Goal: Task Accomplishment & Management: Complete application form

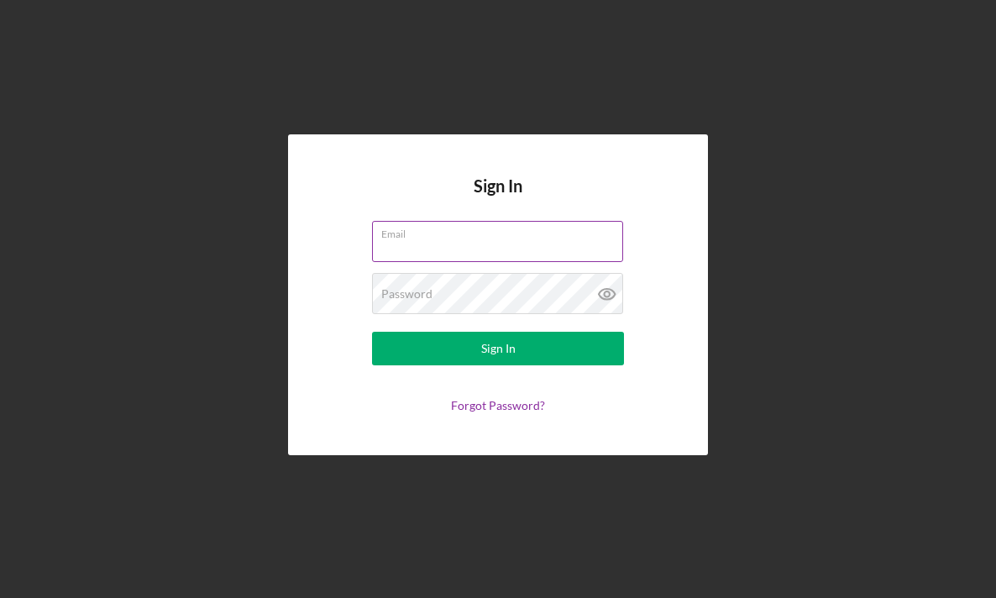
click at [464, 244] on input "Email" at bounding box center [497, 241] width 251 height 40
type input "[EMAIL_ADDRESS][DOMAIN_NAME]"
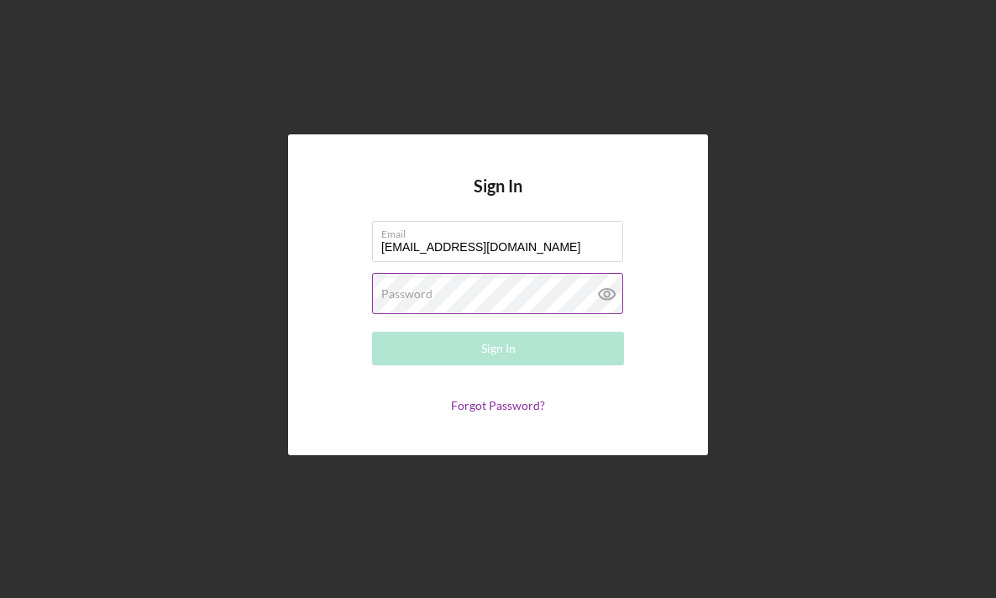
click at [439, 286] on div "Password Required" at bounding box center [498, 294] width 252 height 42
click at [439, 292] on div "Password Required" at bounding box center [498, 294] width 252 height 42
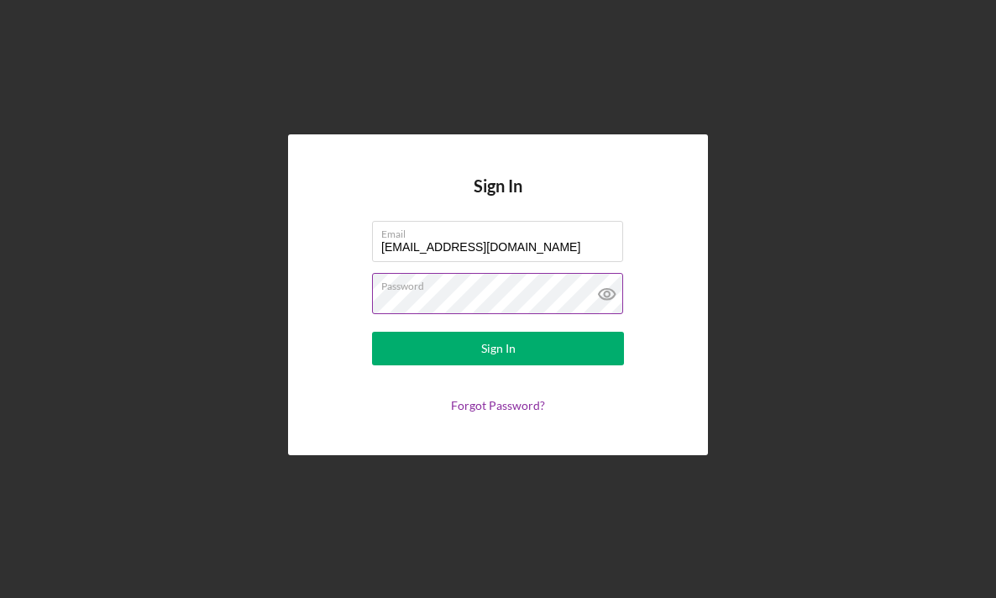
click at [372, 332] on button "Sign In" at bounding box center [498, 349] width 252 height 34
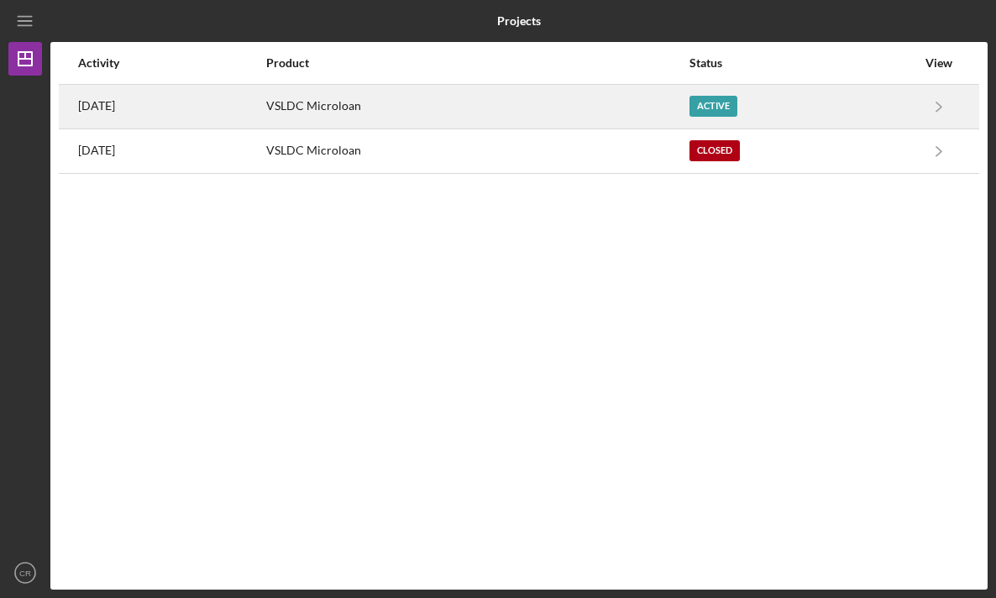
click at [770, 108] on div "Active" at bounding box center [803, 107] width 227 height 42
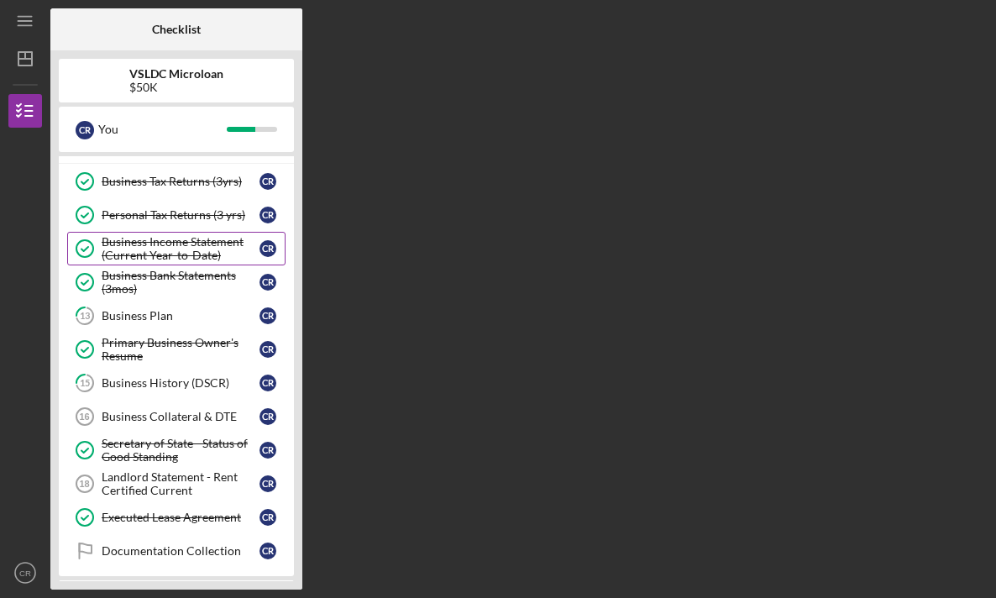
scroll to position [62, 0]
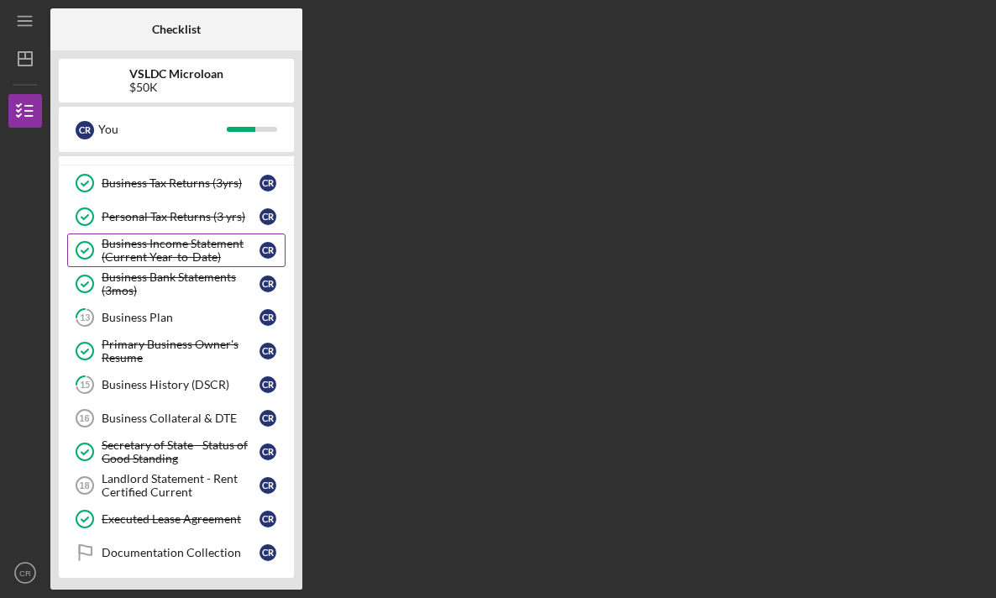
click at [211, 318] on div "Business Plan" at bounding box center [181, 317] width 158 height 13
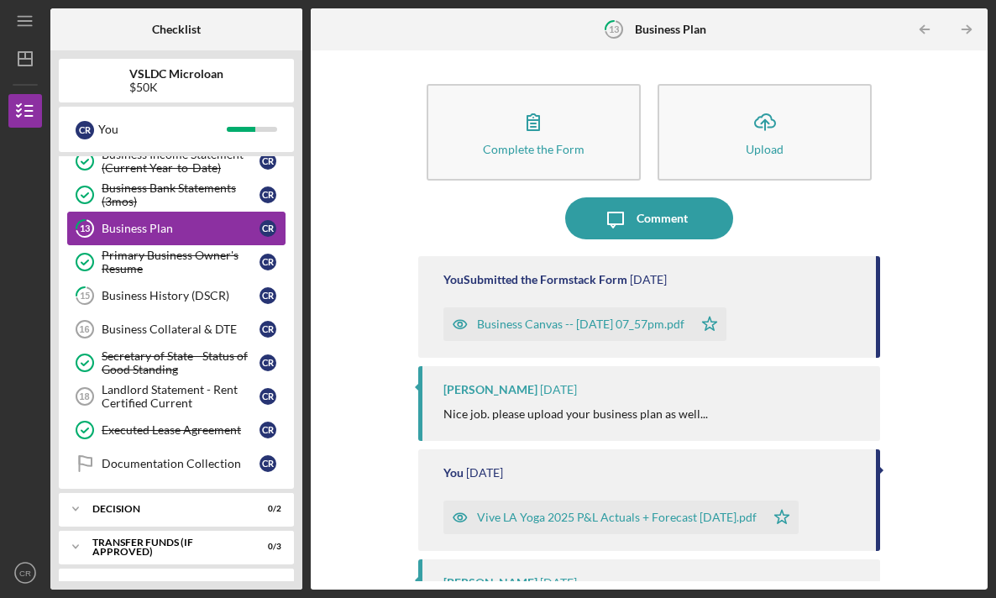
scroll to position [156, 0]
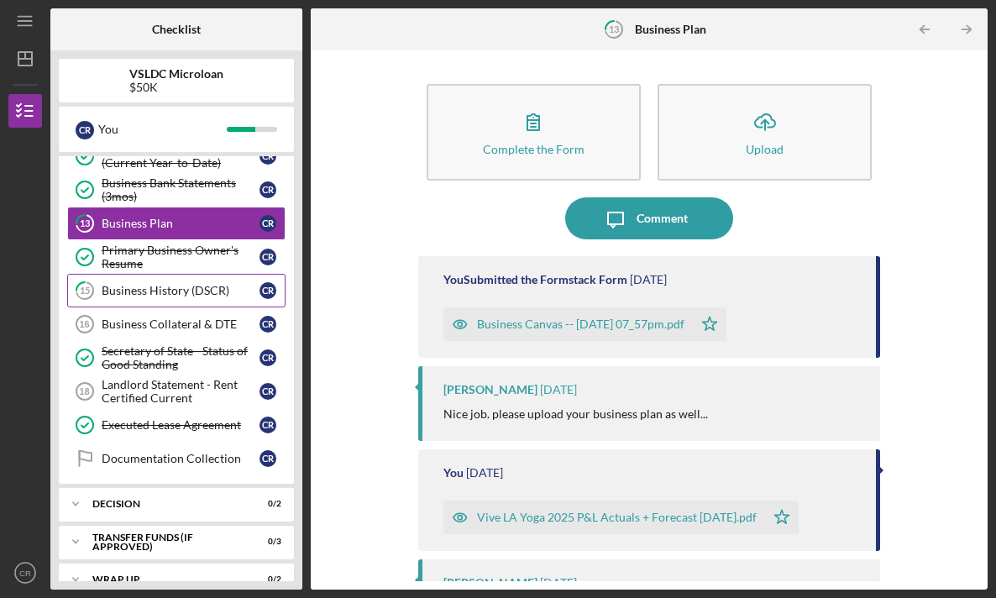
click at [204, 292] on div "Business History (DSCR)" at bounding box center [181, 290] width 158 height 13
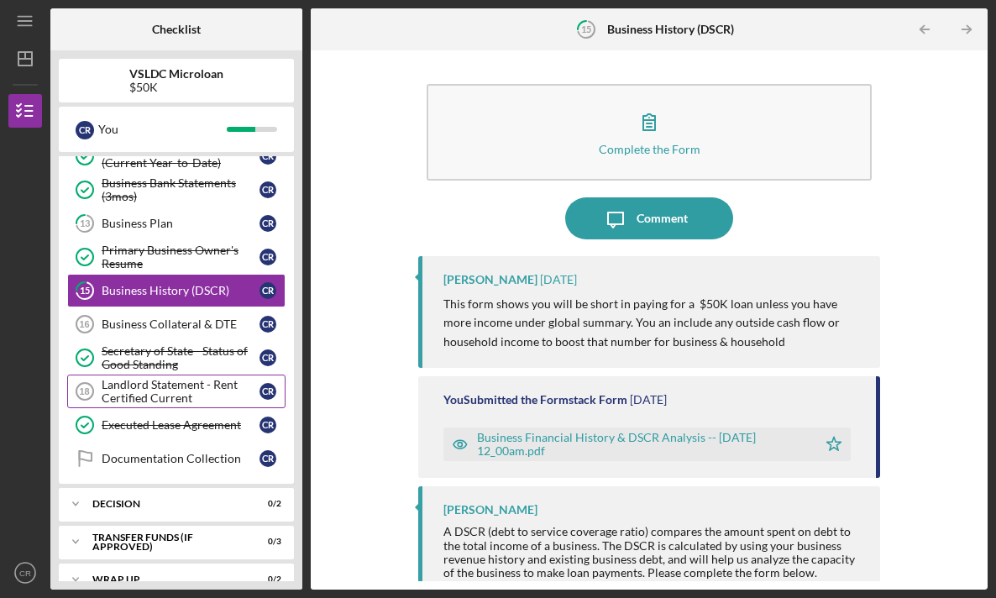
click at [199, 396] on div "Landlord Statement - Rent Certified Current" at bounding box center [181, 391] width 158 height 27
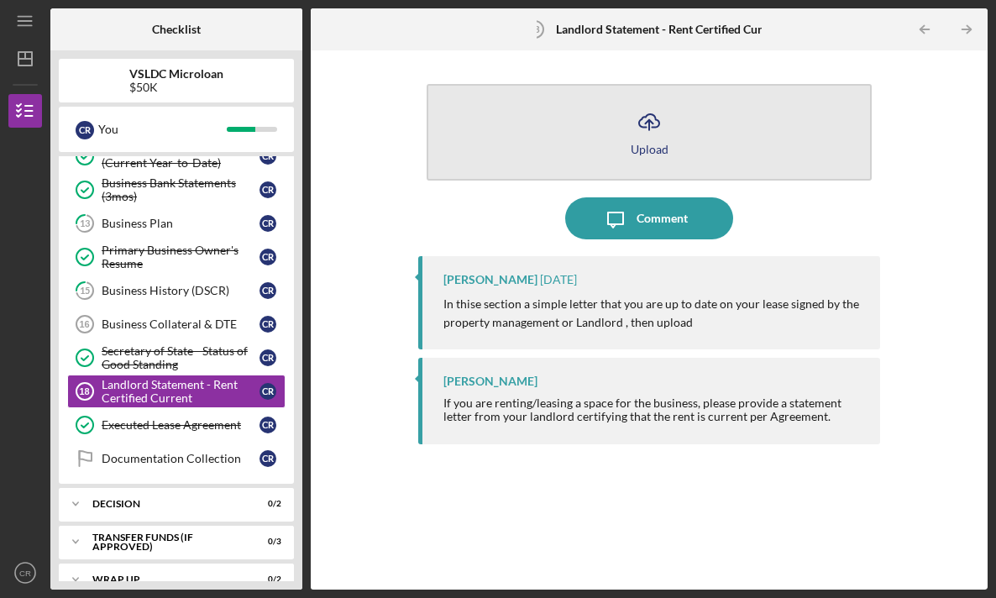
click at [621, 127] on button "Icon/Upload Upload" at bounding box center [649, 132] width 445 height 97
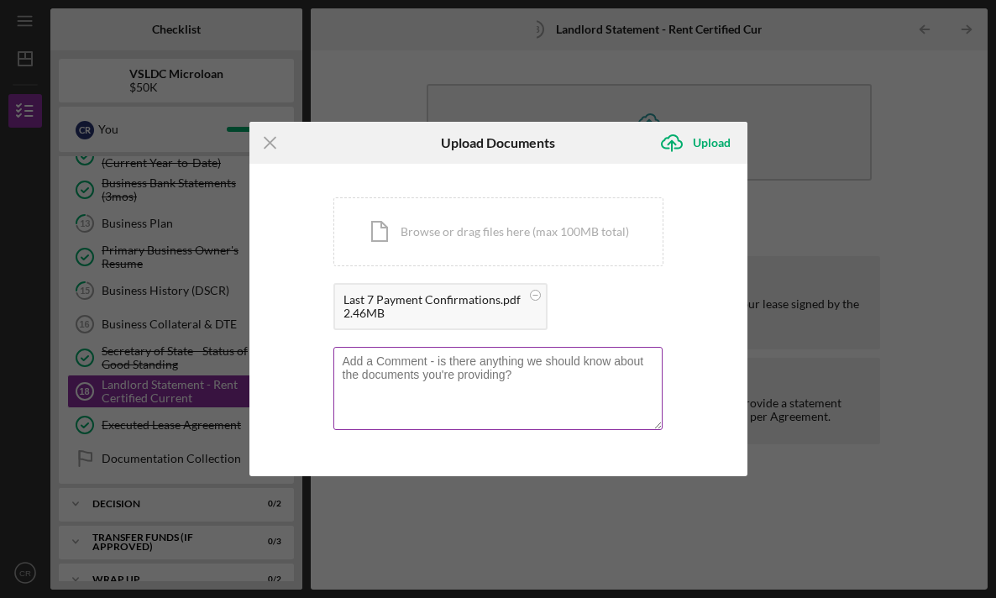
click at [345, 364] on textarea at bounding box center [498, 388] width 329 height 82
type textarea "Please give me a call to discuss"
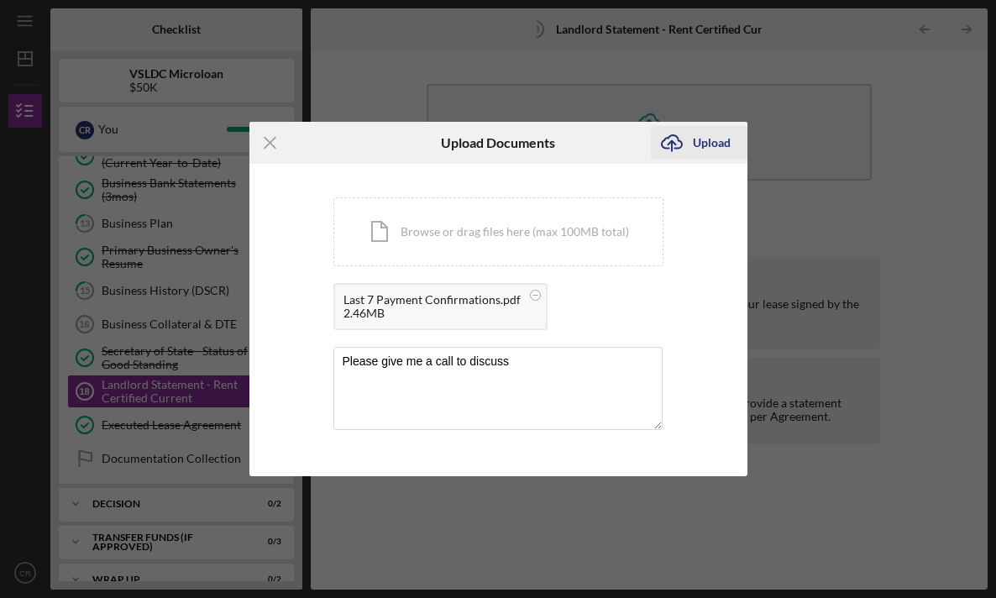
click at [703, 147] on div "Upload" at bounding box center [712, 143] width 38 height 34
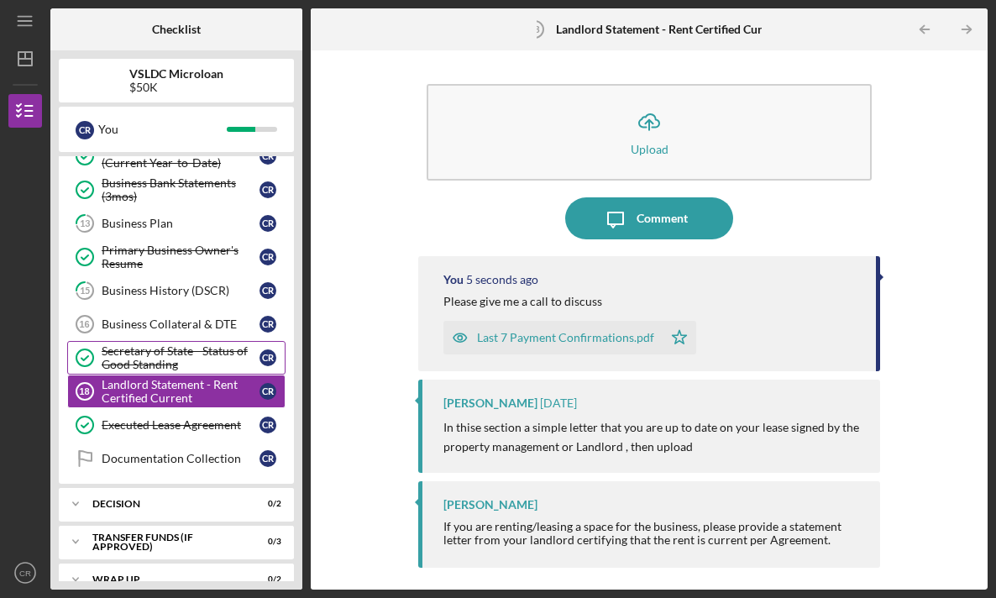
click at [208, 365] on div "Secretary of State - Status of Good Standing" at bounding box center [181, 357] width 158 height 27
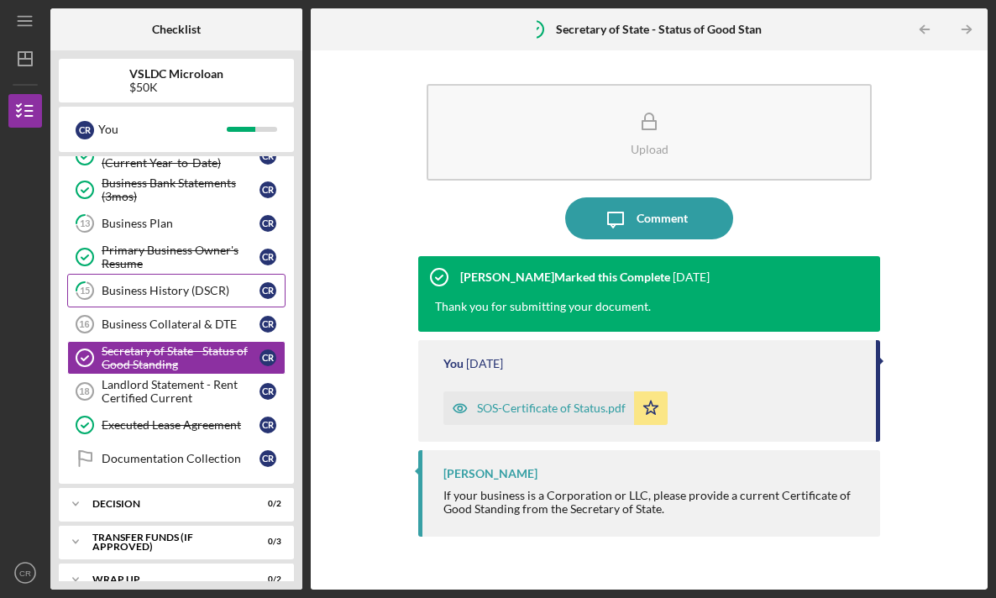
click at [201, 293] on div "Business History (DSCR)" at bounding box center [181, 290] width 158 height 13
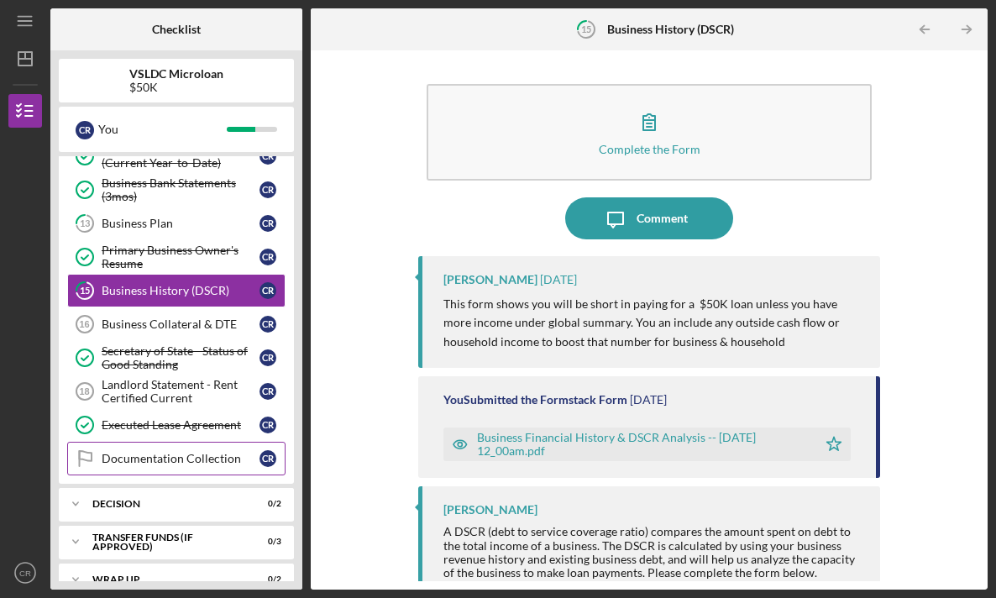
click at [175, 452] on div "Documentation Collection" at bounding box center [181, 458] width 158 height 13
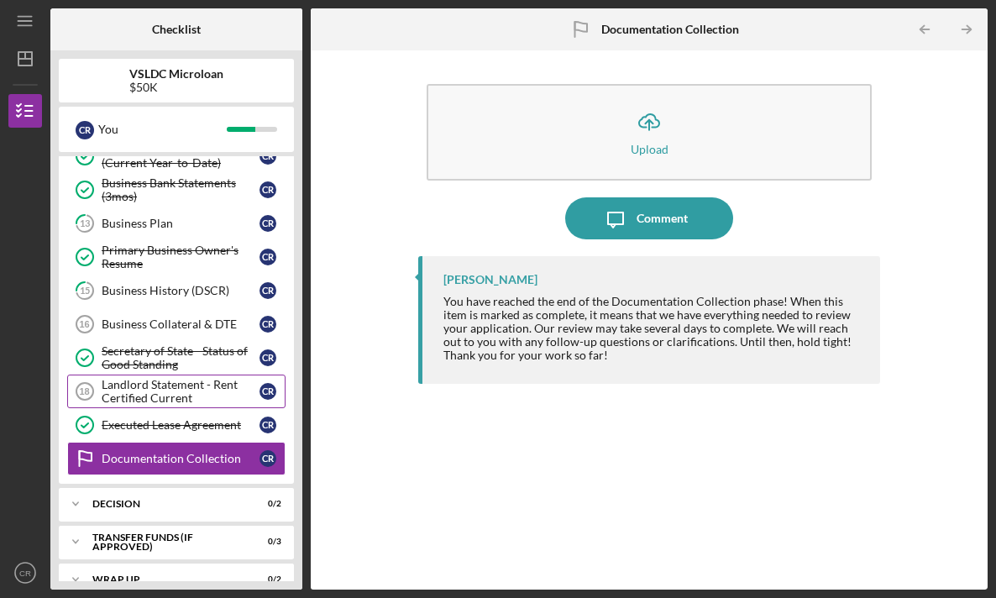
click at [141, 394] on div "Landlord Statement - Rent Certified Current" at bounding box center [181, 391] width 158 height 27
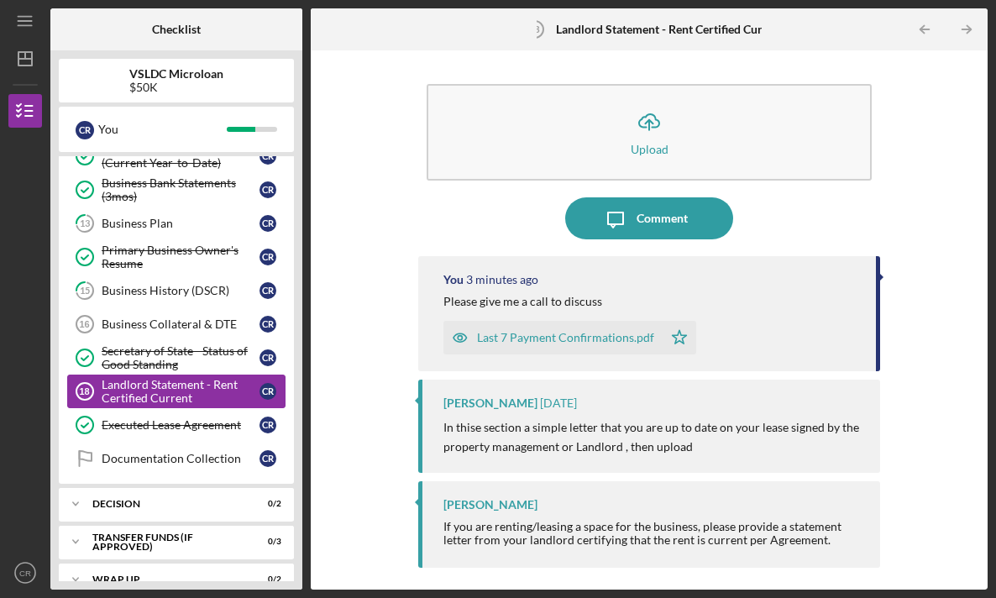
scroll to position [181, 0]
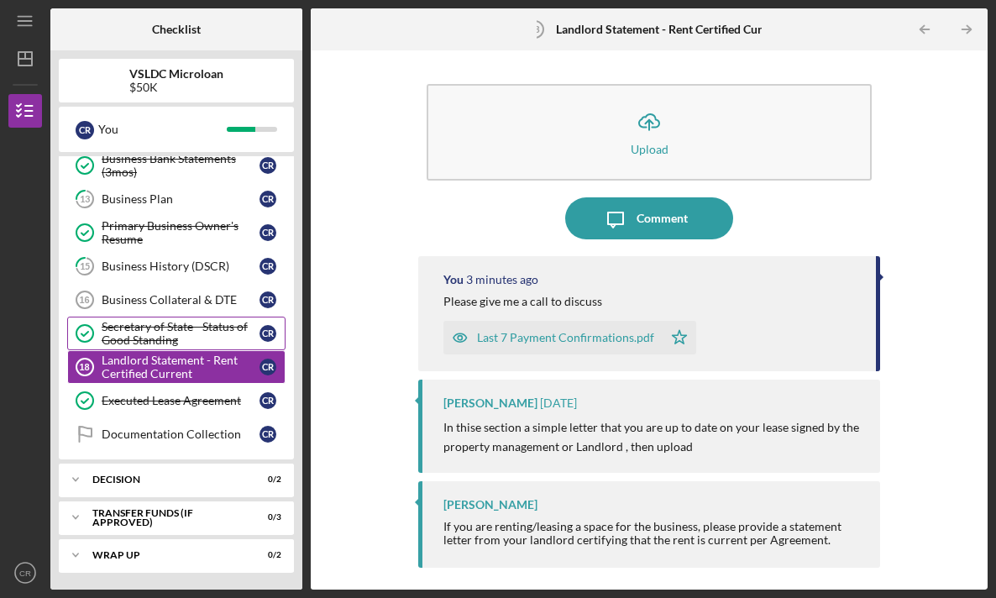
click at [147, 334] on div "Secretary of State - Status of Good Standing" at bounding box center [181, 333] width 158 height 27
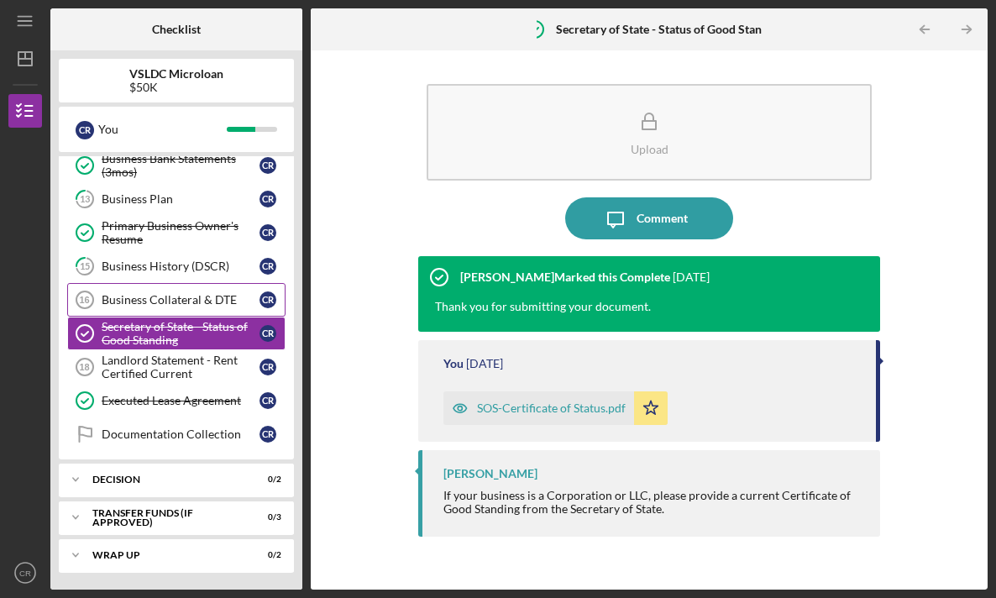
click at [150, 293] on div "Business Collateral & DTE" at bounding box center [181, 299] width 158 height 13
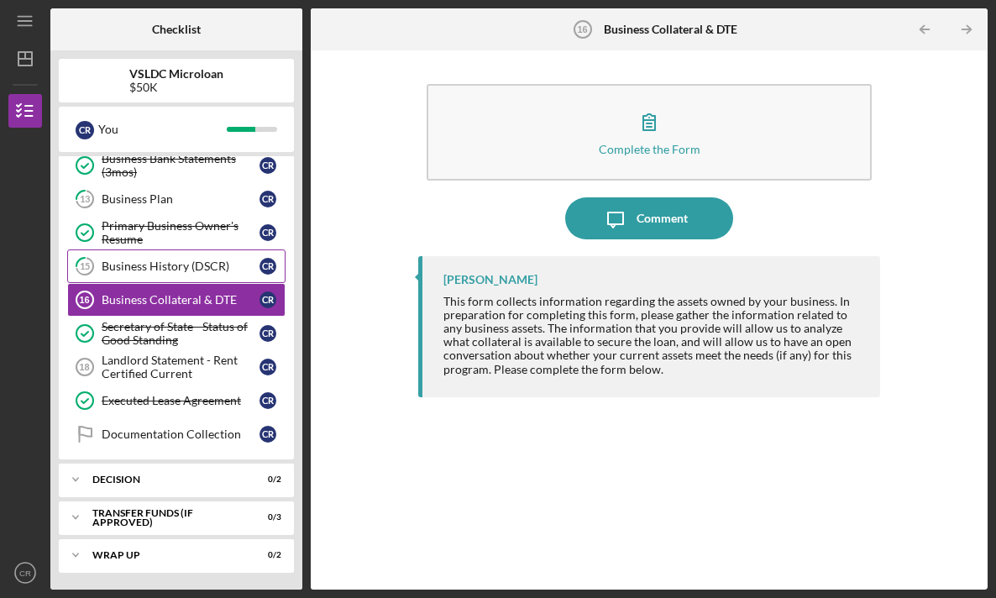
click at [153, 260] on div "Business History (DSCR)" at bounding box center [181, 266] width 158 height 13
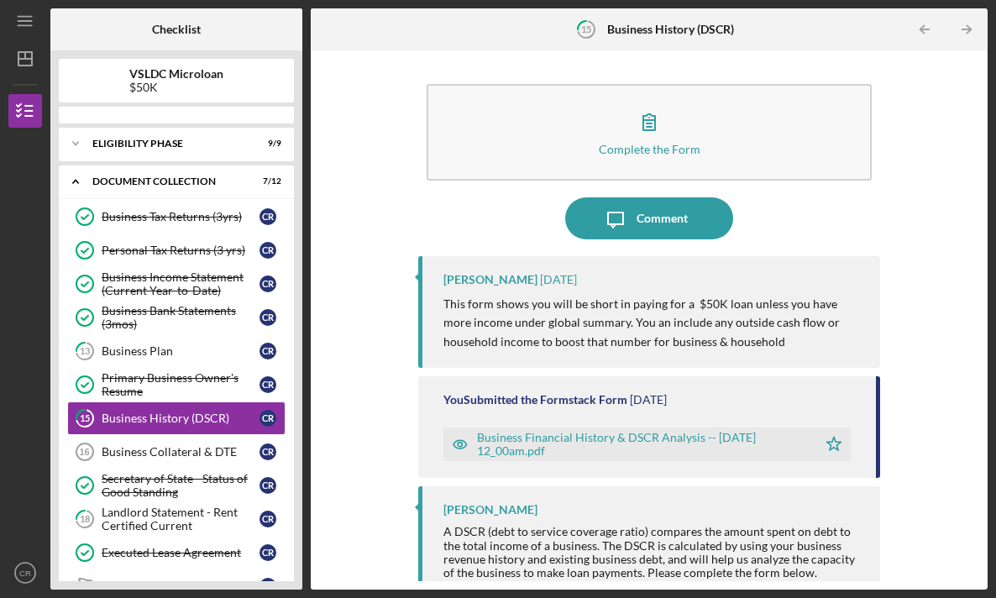
scroll to position [64, 0]
